Goal: Information Seeking & Learning: Learn about a topic

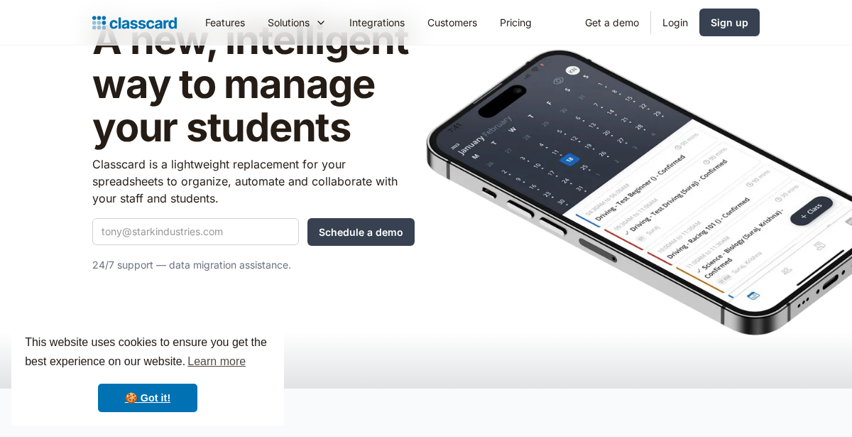
scroll to position [100, 0]
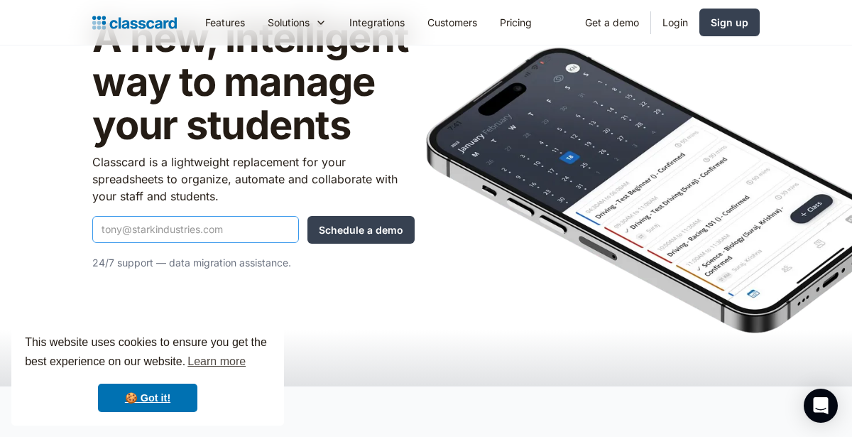
click at [108, 231] on input "Quick Demo Form" at bounding box center [195, 229] width 207 height 27
click at [91, 293] on header "A new, intelligent way to manage your students Classcard is a lightweight repla…" at bounding box center [426, 165] width 852 height 440
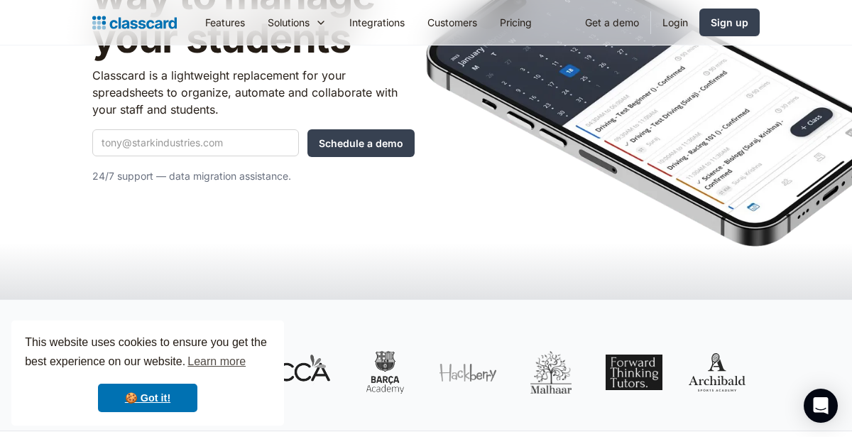
scroll to position [194, 0]
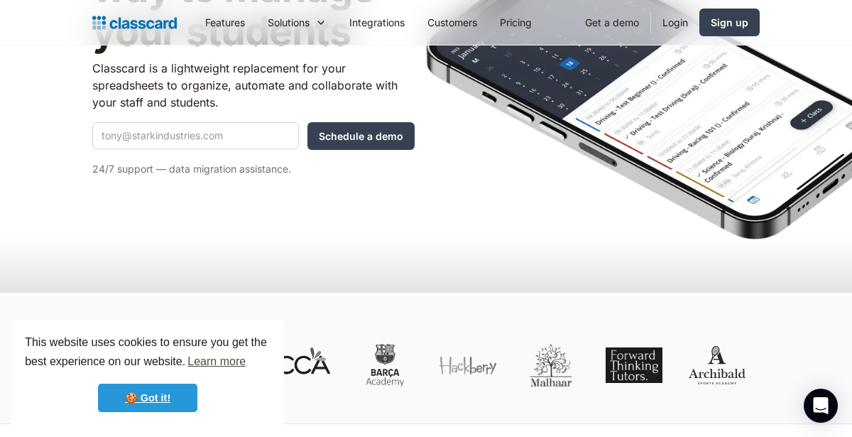
click at [129, 408] on link "🍪 Got it!" at bounding box center [147, 397] width 99 height 28
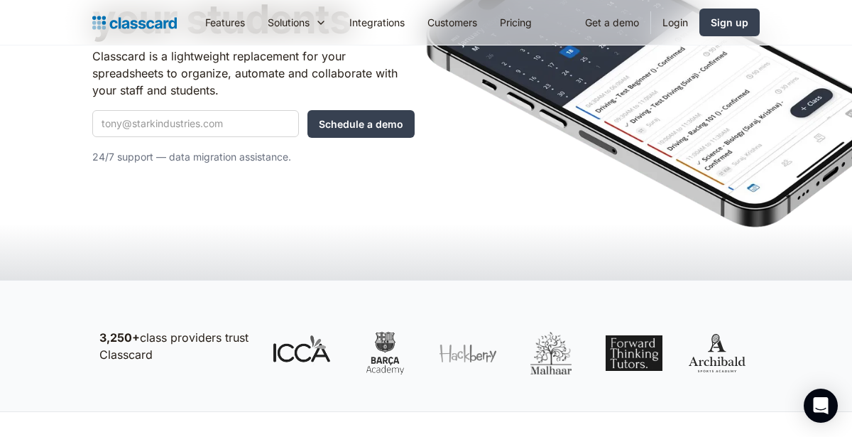
scroll to position [0, 0]
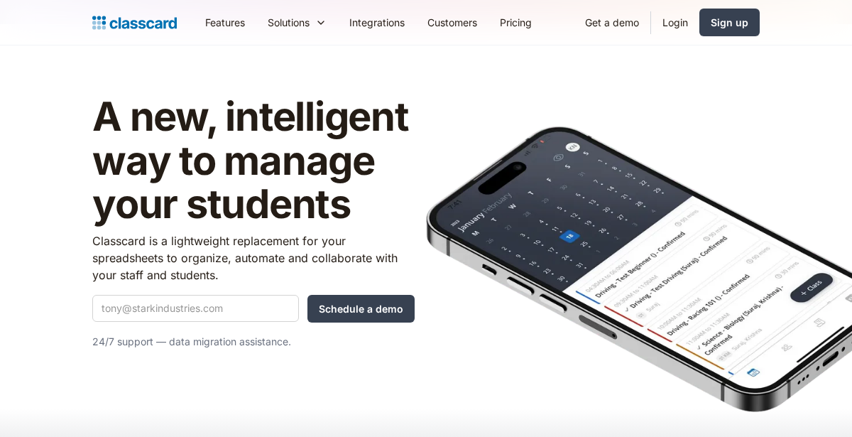
scroll to position [40, 0]
